Goal: Information Seeking & Learning: Find specific fact

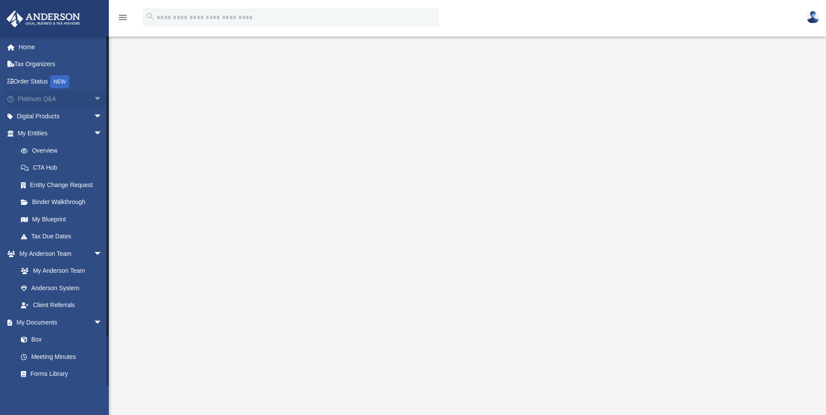
click at [94, 98] on span "arrow_drop_down" at bounding box center [102, 100] width 17 height 18
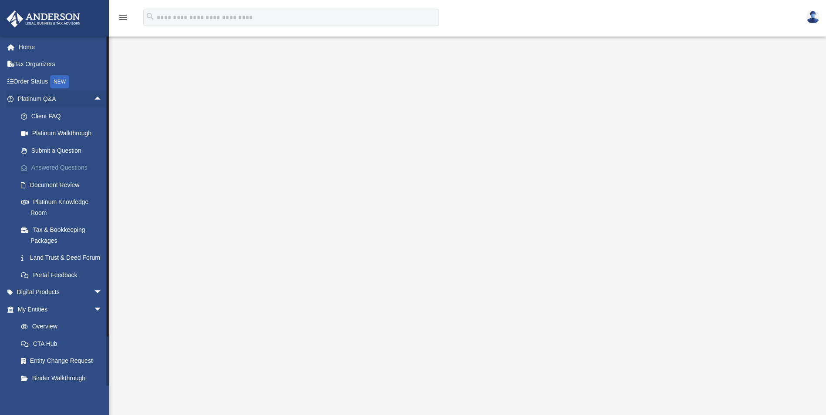
click at [62, 165] on link "Answered Questions" at bounding box center [63, 167] width 103 height 17
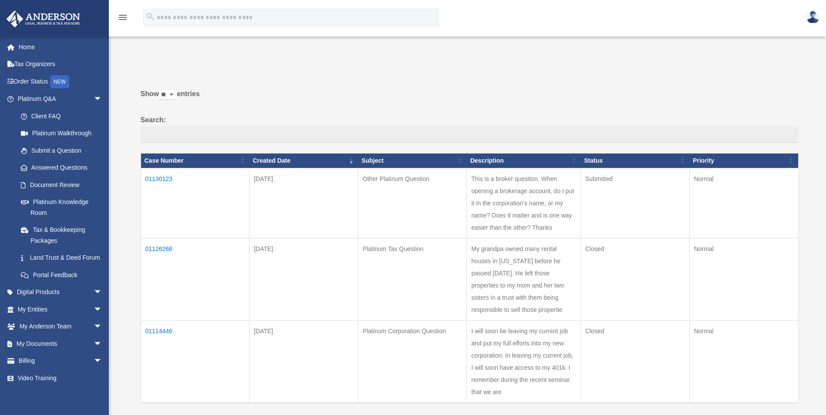
click at [162, 179] on td "01130123" at bounding box center [195, 203] width 109 height 70
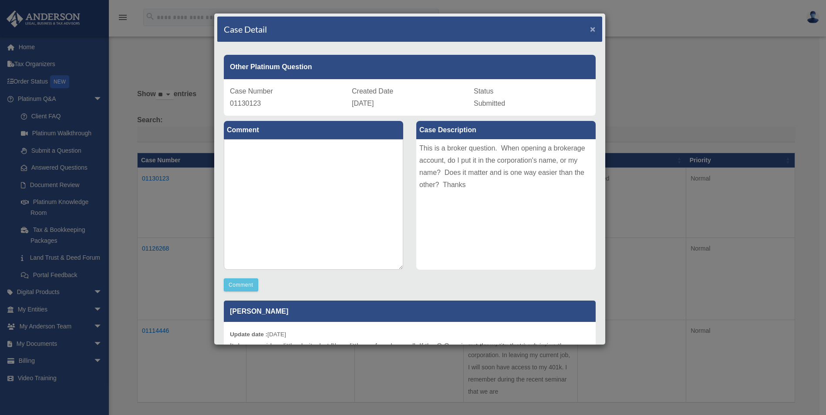
click at [590, 29] on span "×" at bounding box center [593, 29] width 6 height 10
